Goal: Check status: Check status

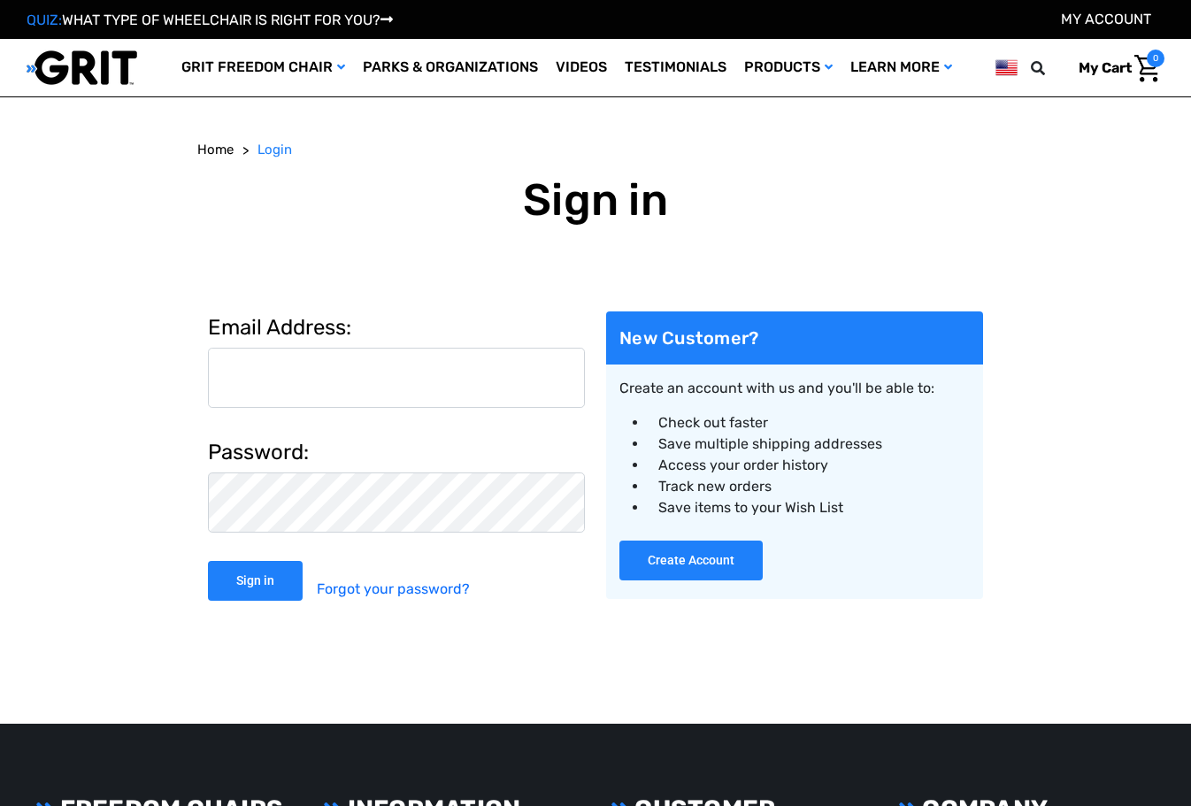
click at [440, 374] on input "Email Address:" at bounding box center [396, 378] width 377 height 60
type input "[EMAIL_ADDRESS][DOMAIN_NAME]"
click at [208, 561] on input "Sign in" at bounding box center [255, 581] width 95 height 40
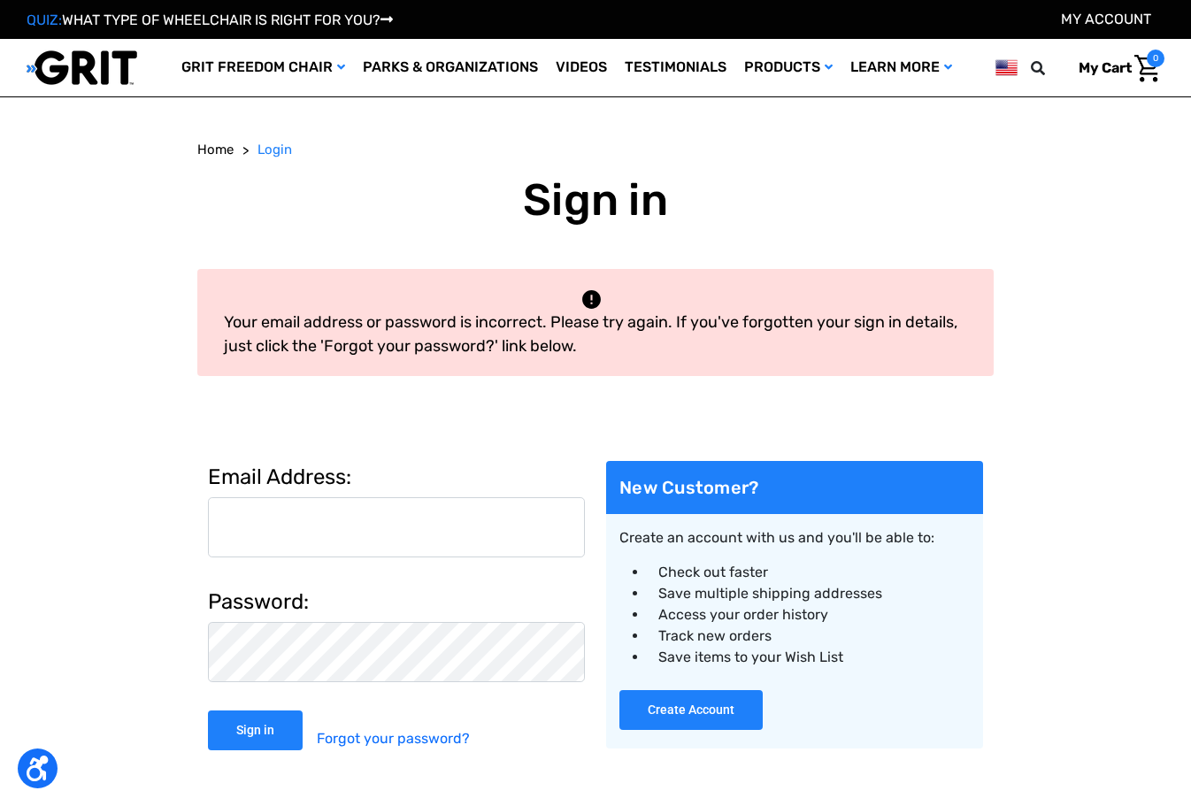
click at [440, 526] on input "Email Address:" at bounding box center [396, 527] width 377 height 60
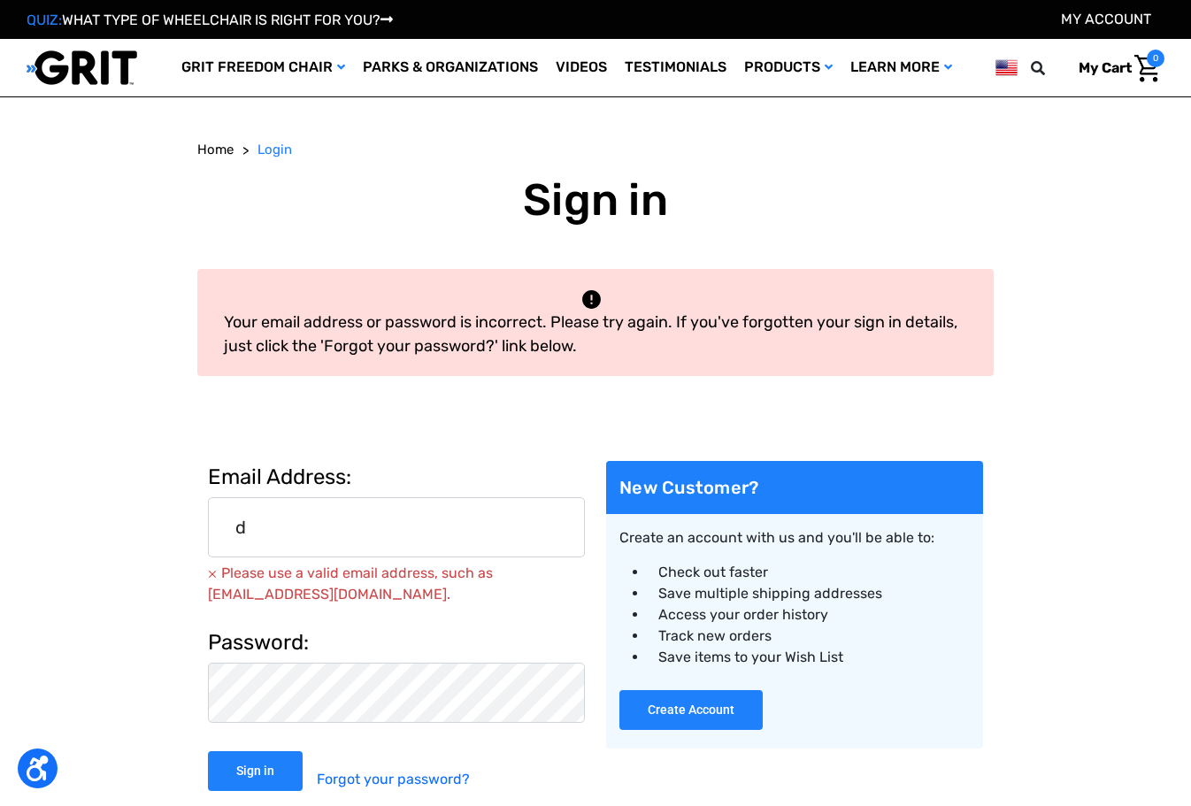
type input "[EMAIL_ADDRESS][DOMAIN_NAME]"
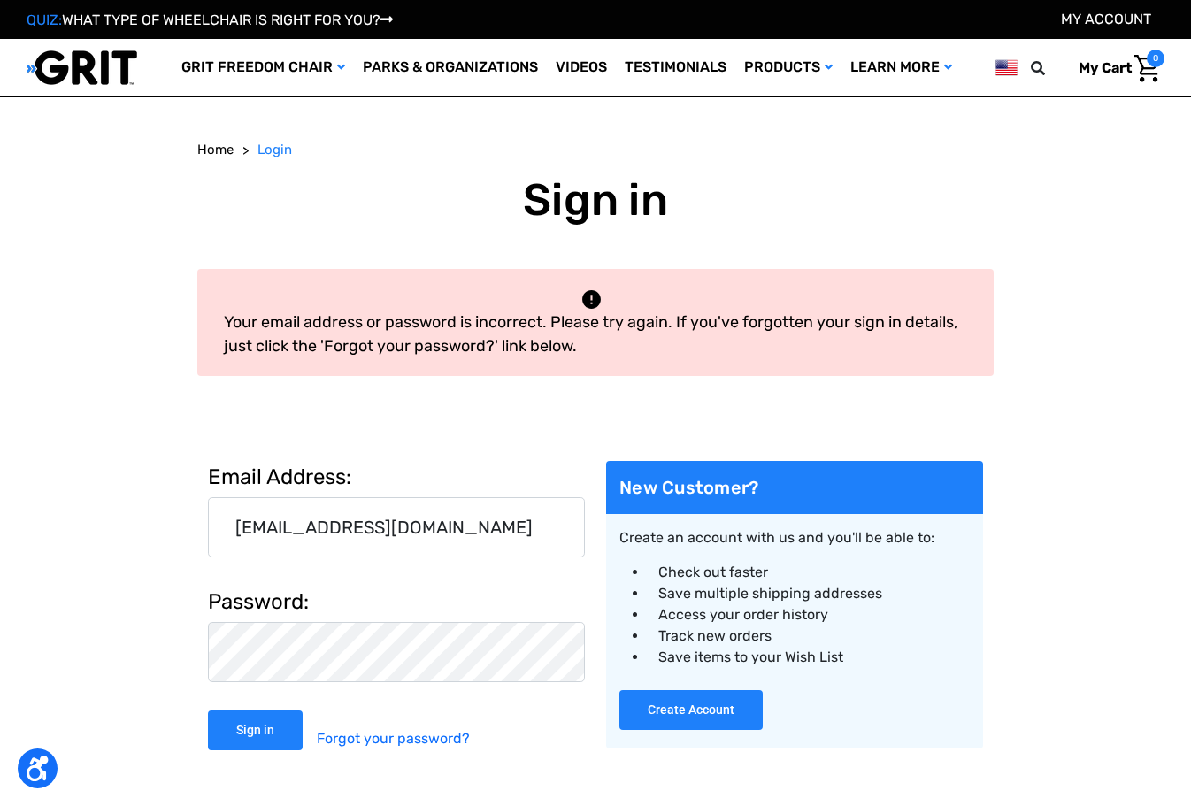
click at [208, 711] on input "Sign in" at bounding box center [255, 731] width 95 height 40
click at [408, 539] on input "Email Address:" at bounding box center [396, 527] width 377 height 60
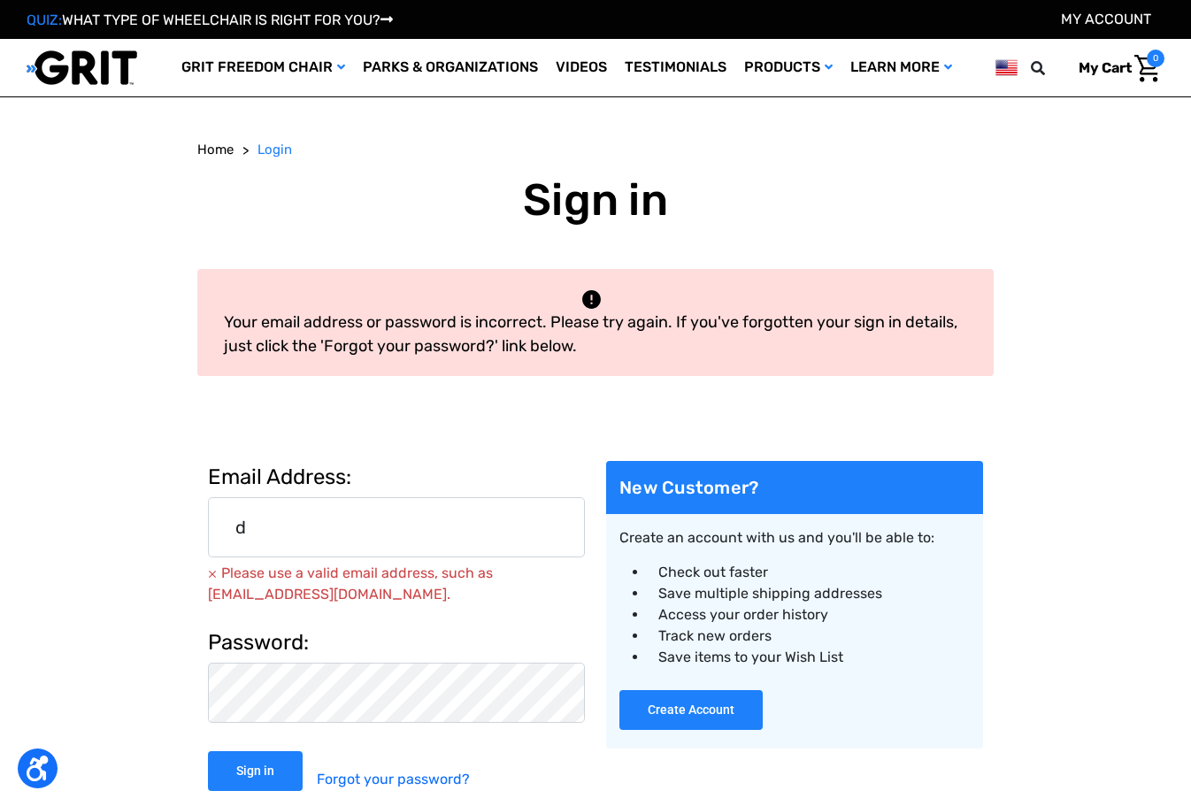
type input "[EMAIL_ADDRESS][DOMAIN_NAME]"
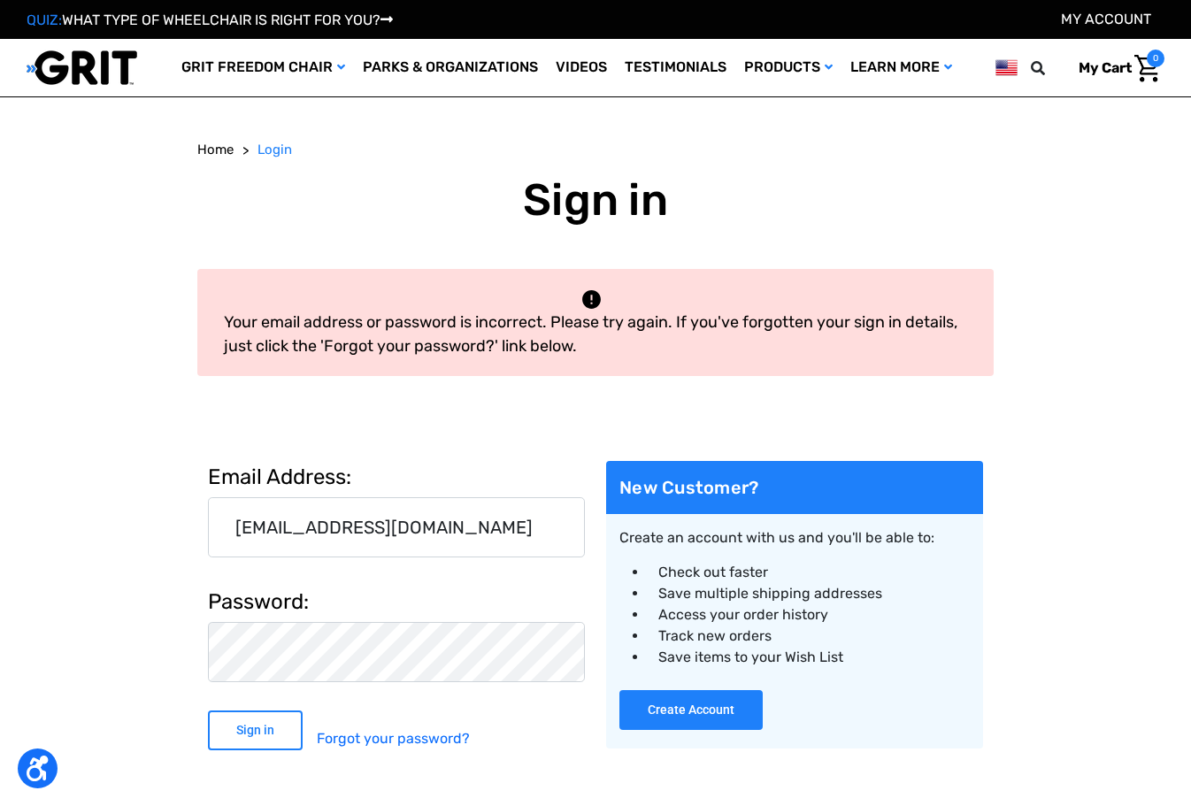
click at [277, 741] on input "Sign in" at bounding box center [255, 731] width 95 height 40
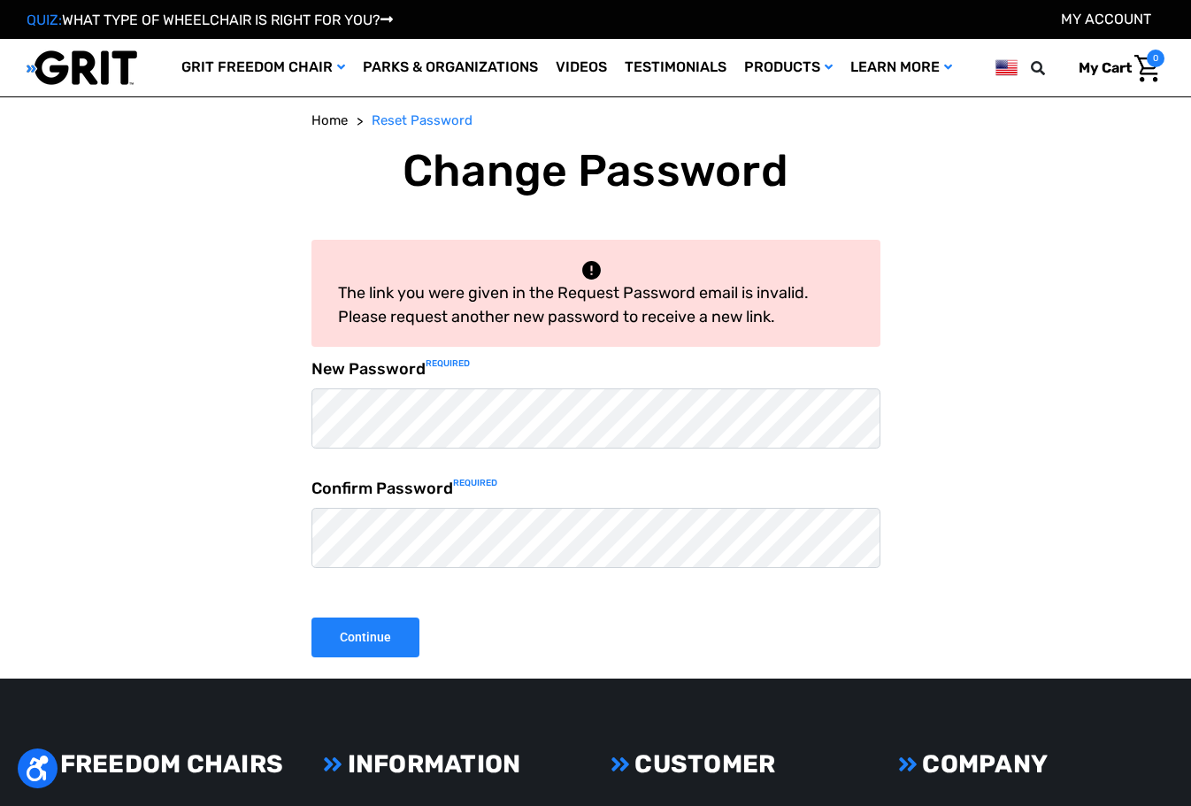
scroll to position [3, 0]
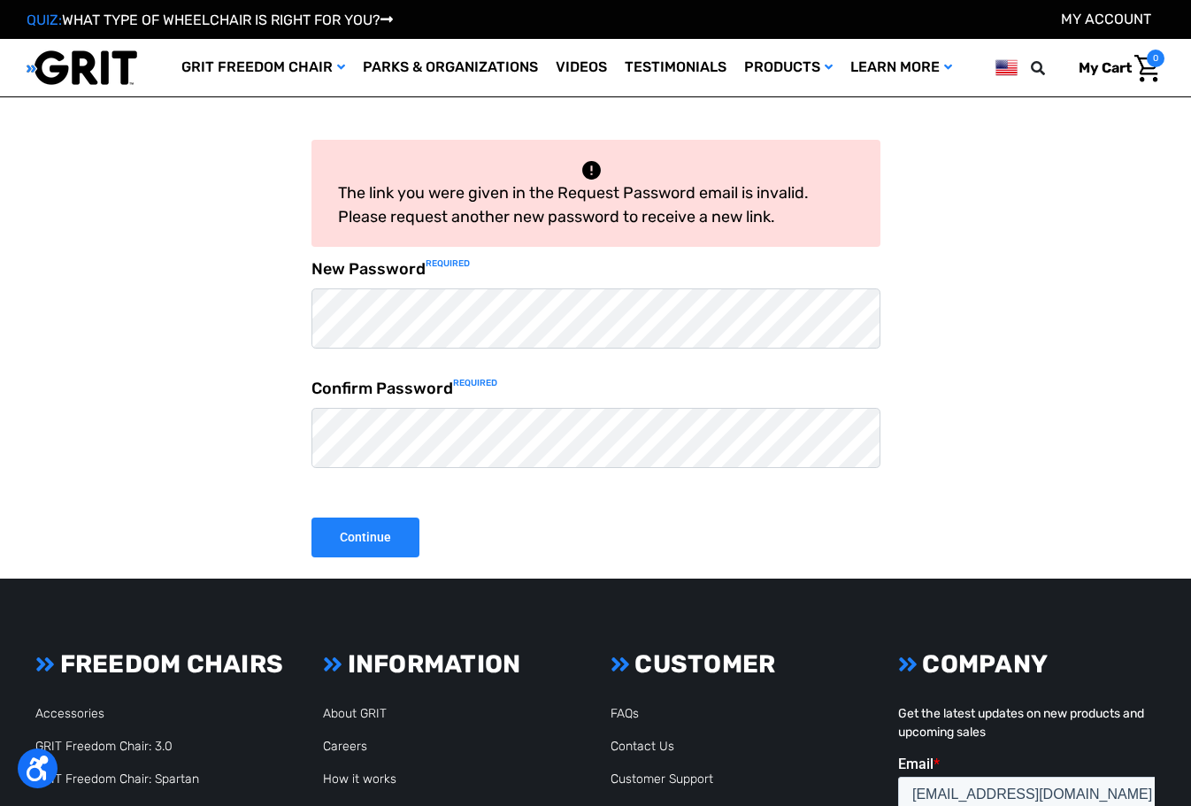
click at [312, 518] on input "Continue" at bounding box center [366, 538] width 108 height 40
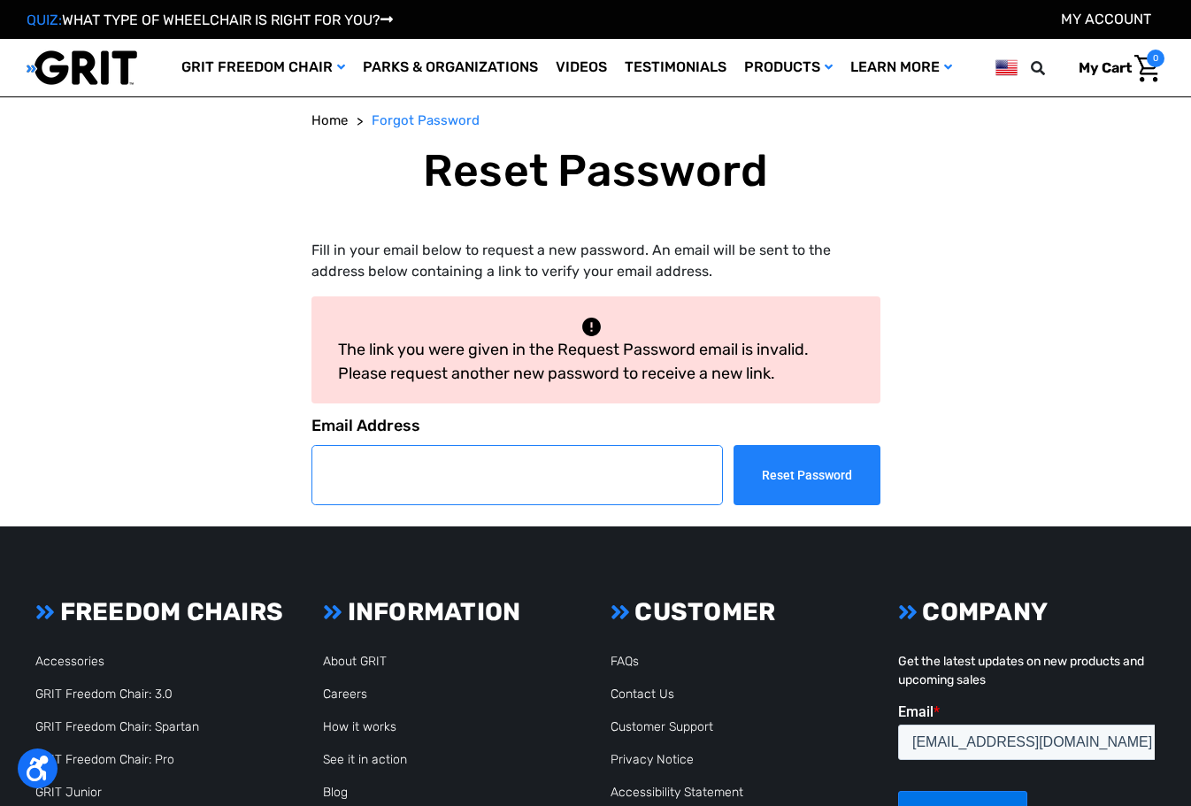
click at [465, 458] on input "Email Address" at bounding box center [518, 475] width 412 height 60
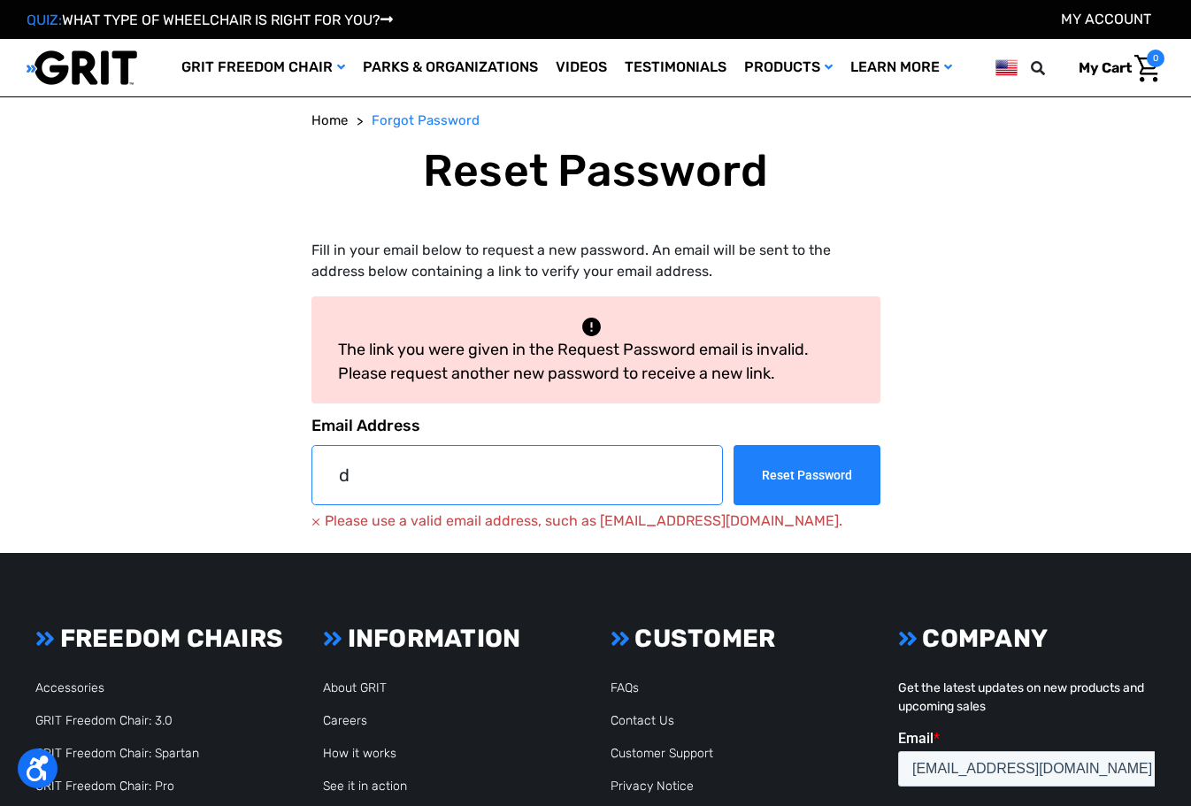
type input "[EMAIL_ADDRESS][DOMAIN_NAME]"
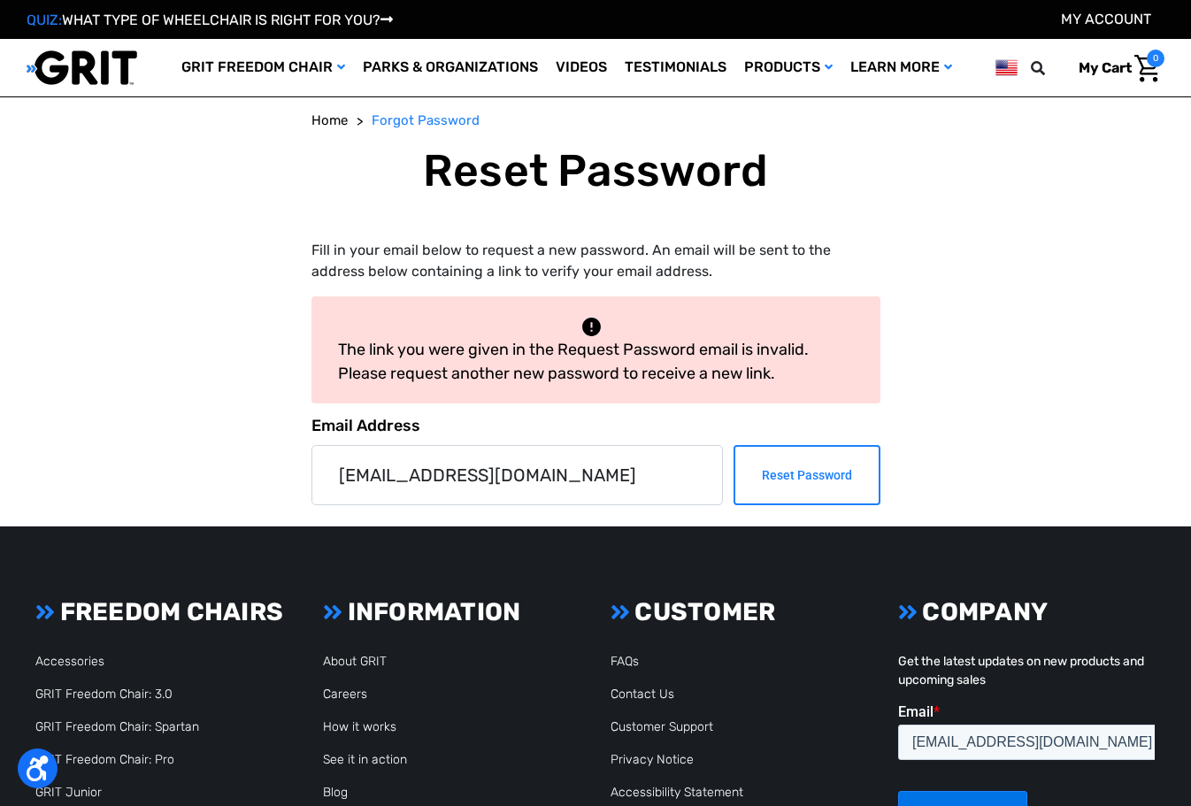
click at [774, 483] on input "Reset Password" at bounding box center [807, 475] width 147 height 60
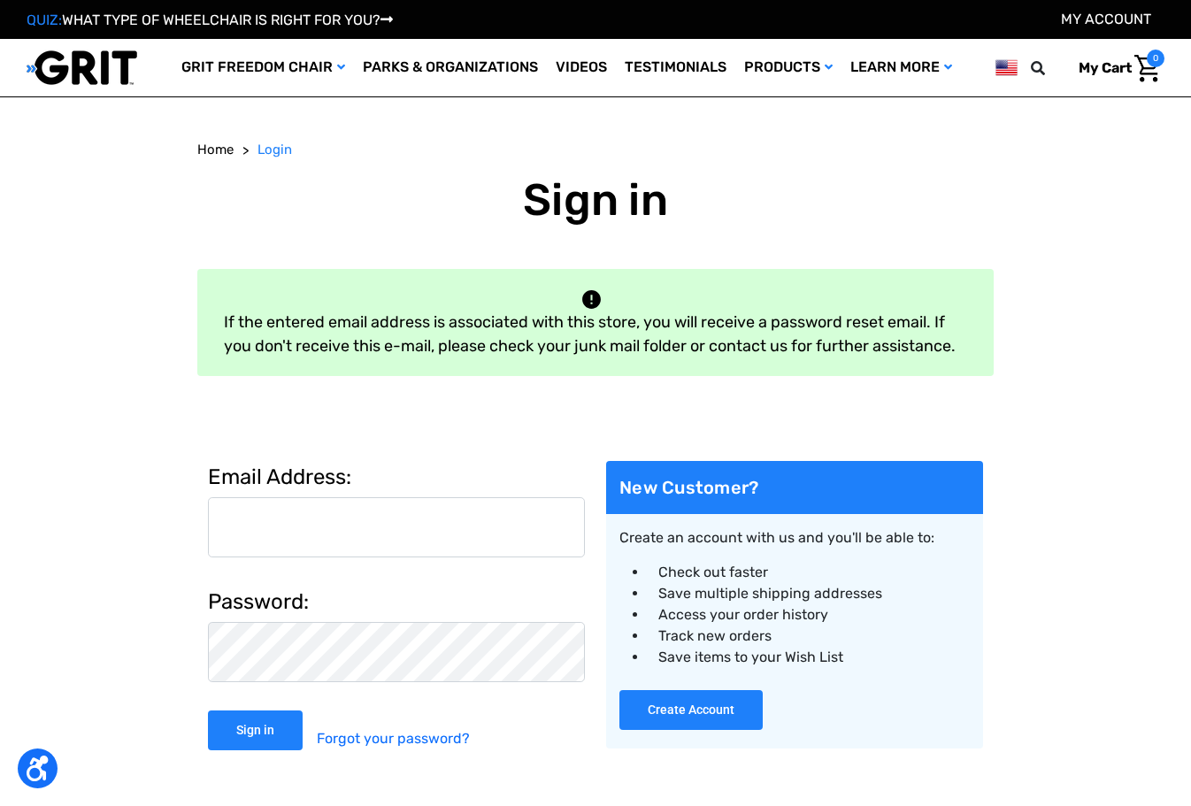
click at [427, 512] on input "Email Address:" at bounding box center [396, 527] width 377 height 60
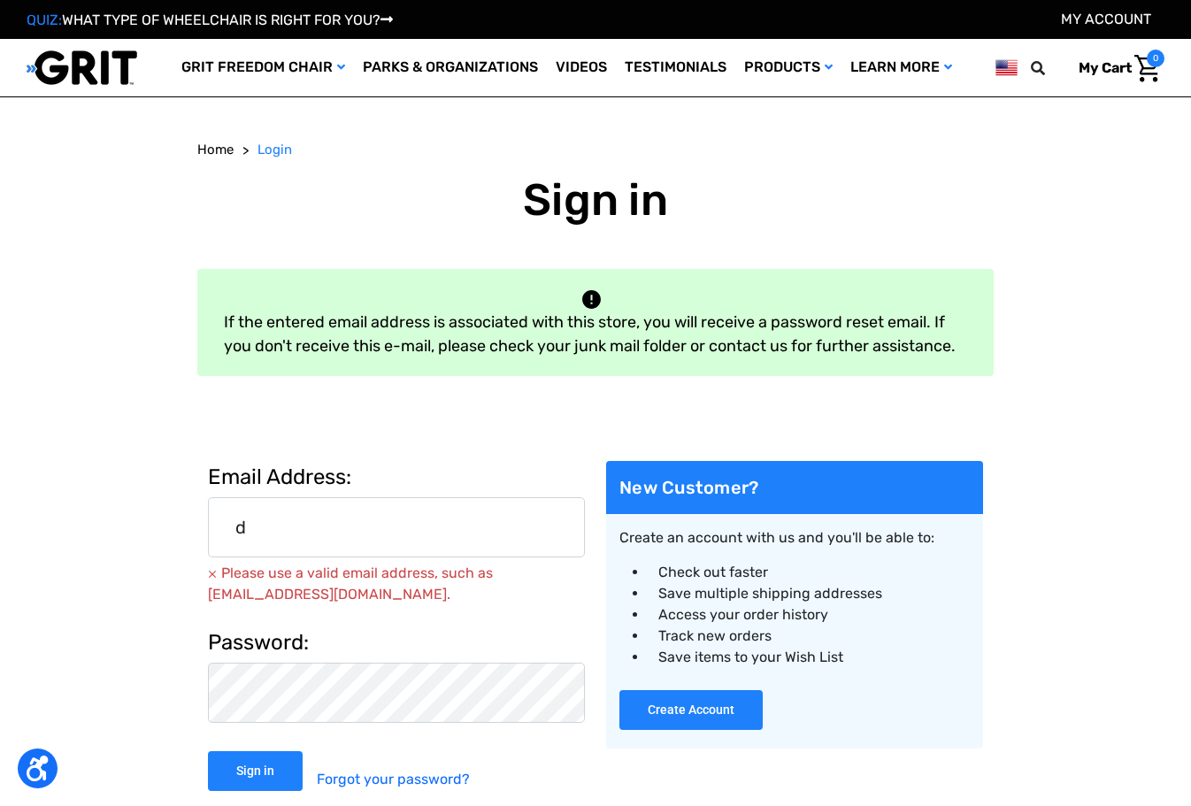
type input "[EMAIL_ADDRESS][DOMAIN_NAME]"
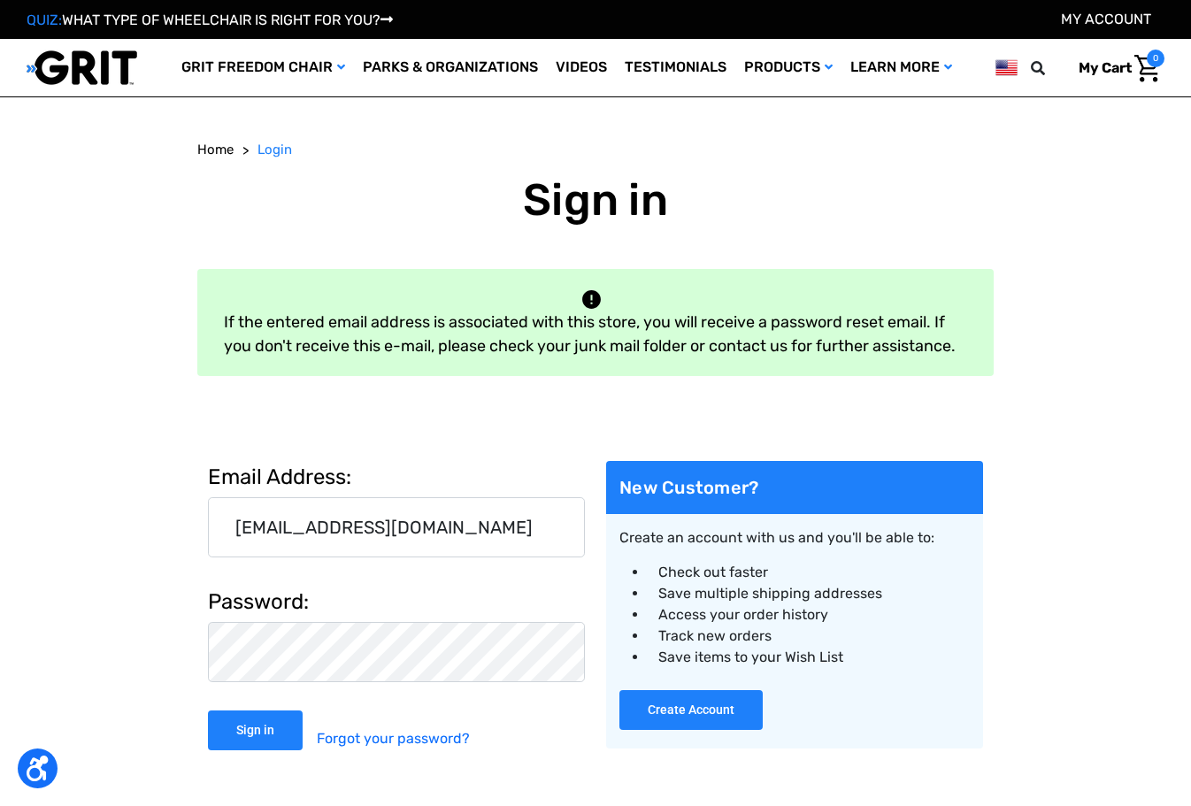
click at [208, 711] on input "Sign in" at bounding box center [255, 731] width 95 height 40
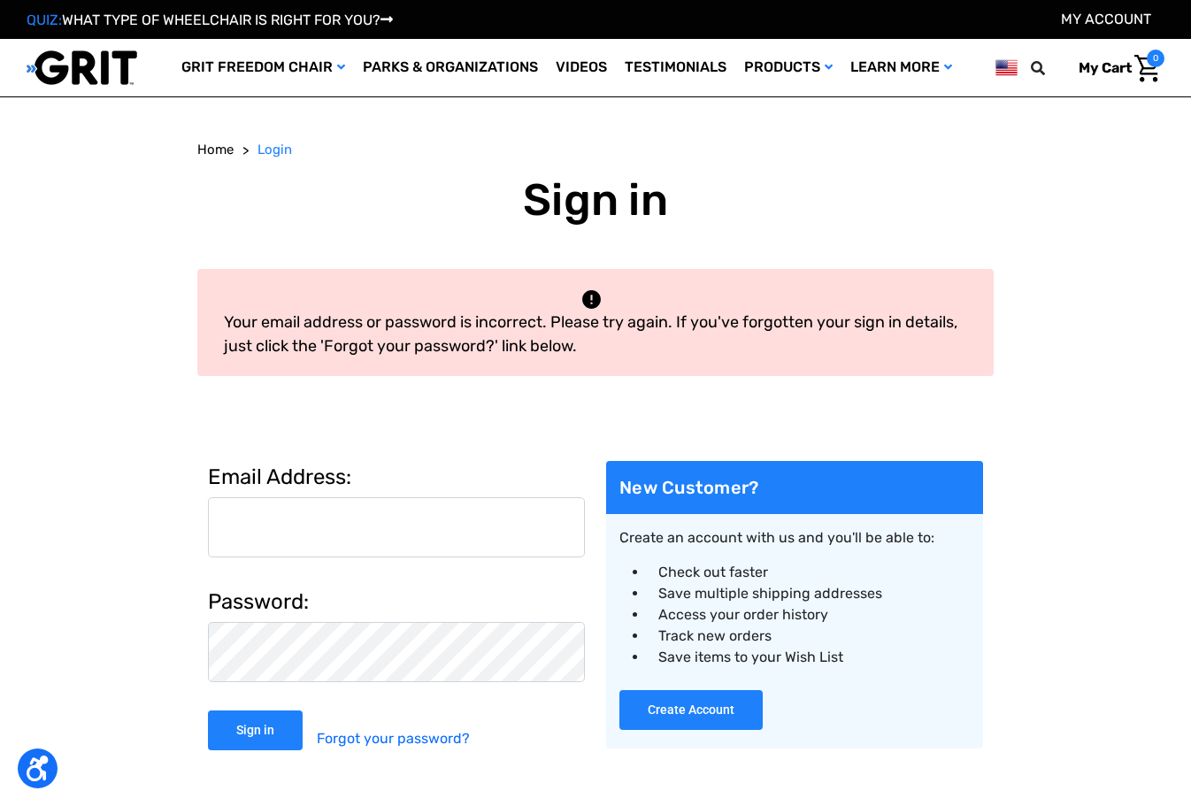
scroll to position [3, 0]
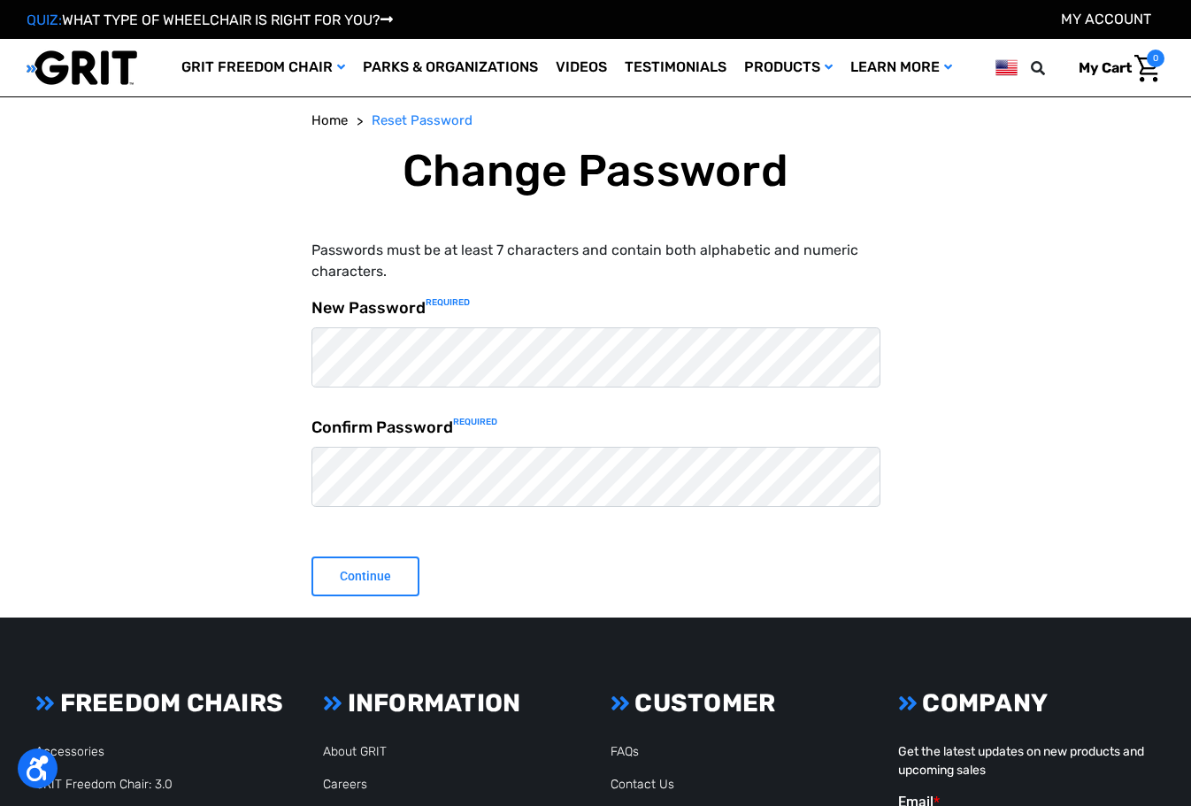
click at [399, 580] on input "Continue" at bounding box center [366, 577] width 108 height 40
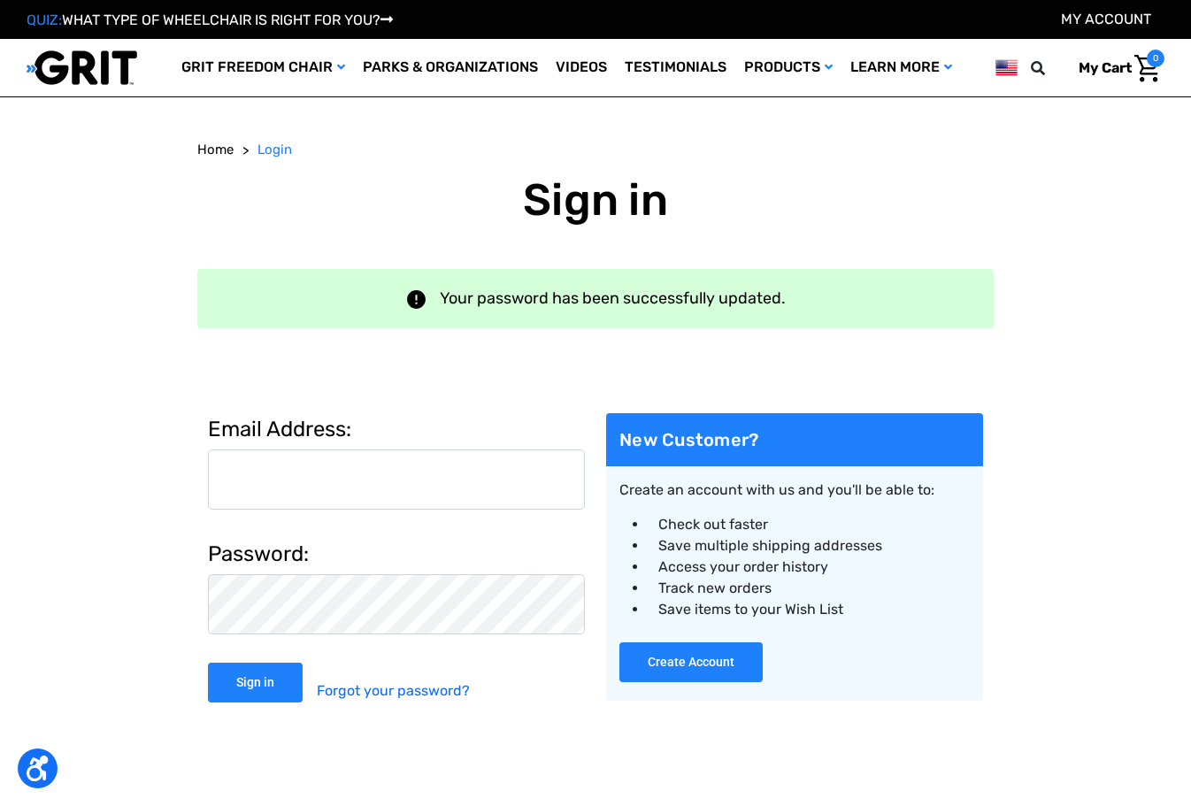
click at [381, 474] on input "Email Address:" at bounding box center [396, 480] width 377 height 60
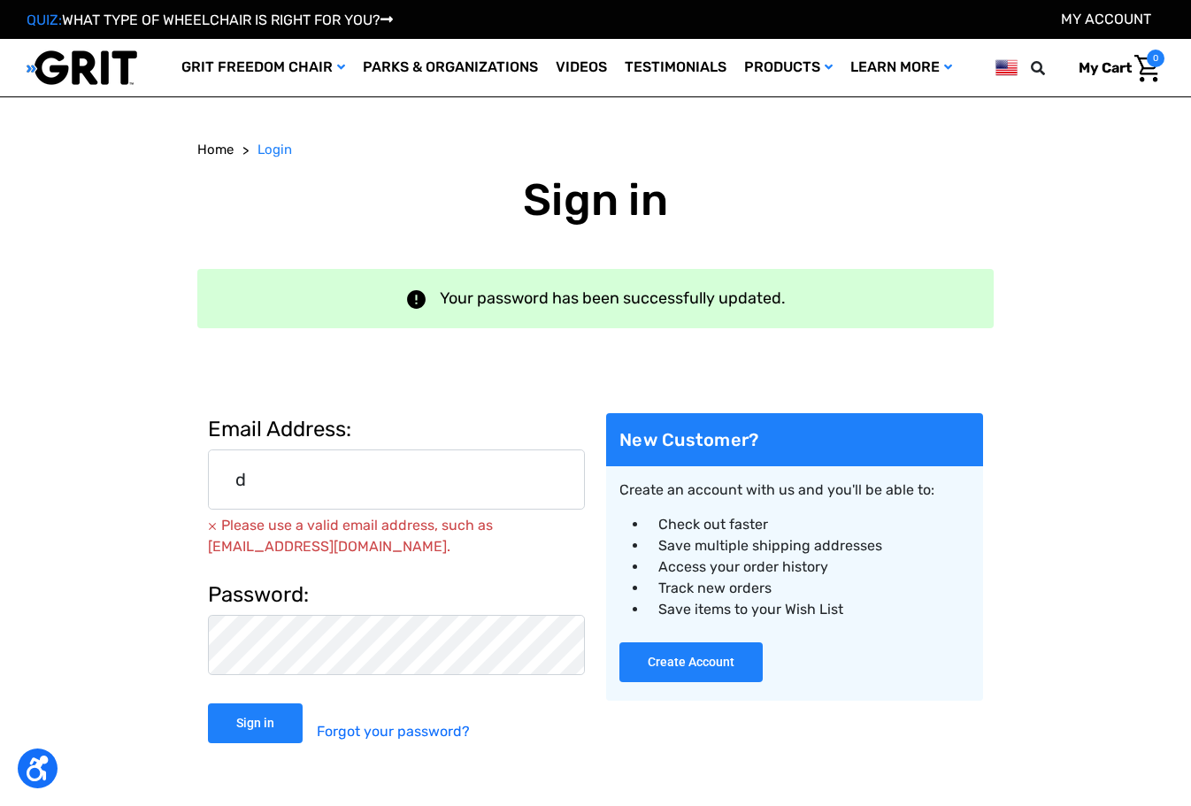
type input "[EMAIL_ADDRESS][DOMAIN_NAME]"
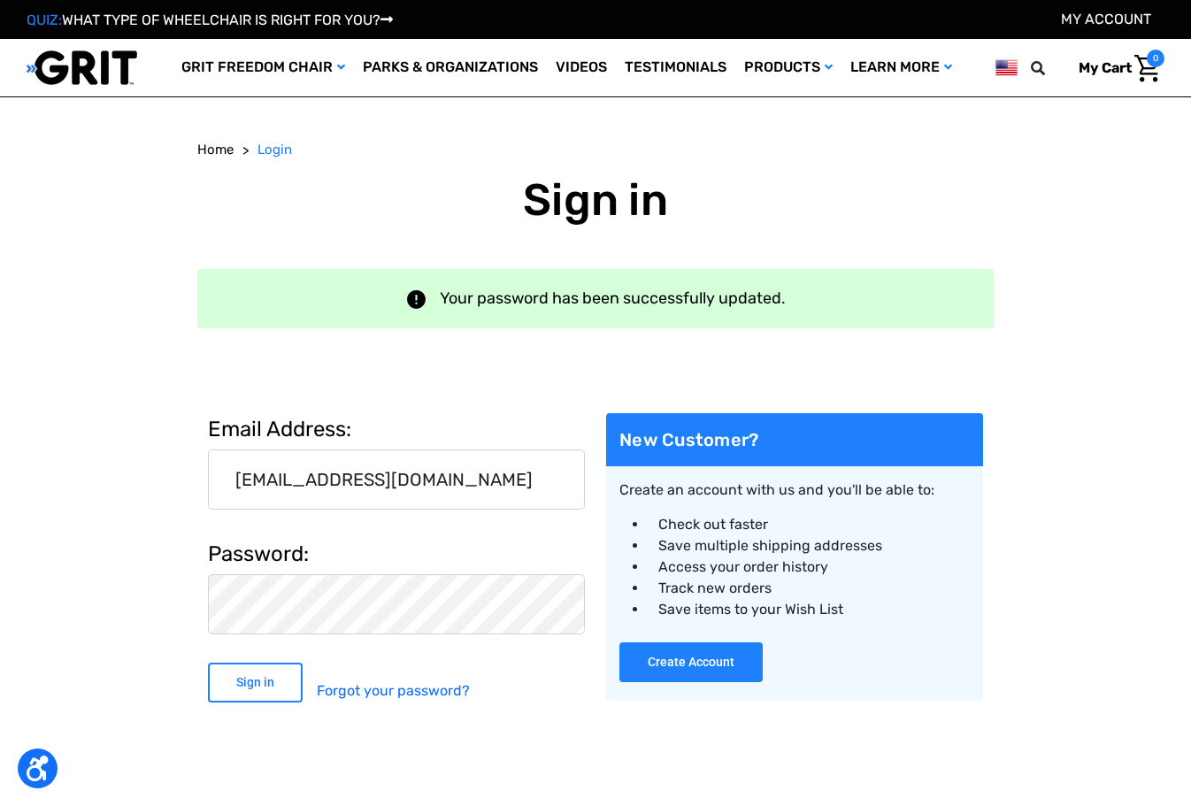
click at [281, 678] on input "Sign in" at bounding box center [255, 683] width 95 height 40
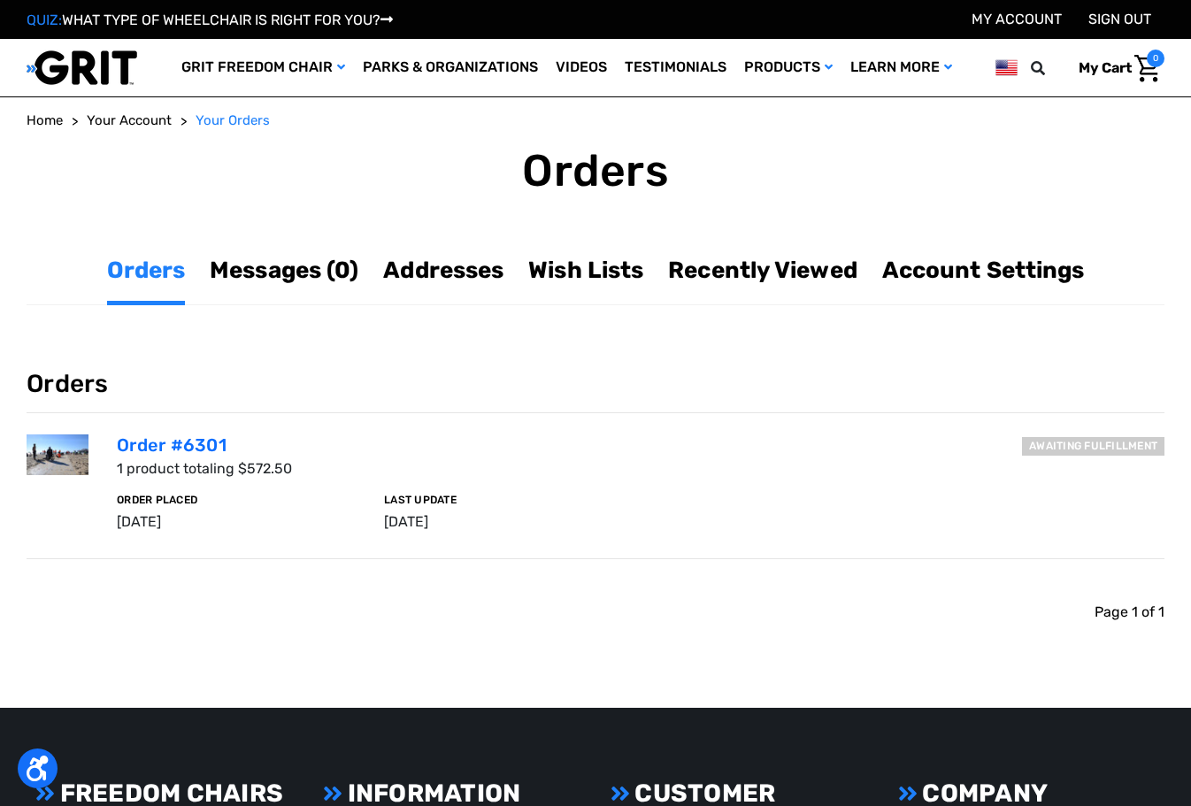
click at [1118, 443] on h6 "Awaiting fulfillment" at bounding box center [1093, 446] width 143 height 19
click at [170, 436] on link "Order #6301" at bounding box center [172, 445] width 110 height 21
